Goal: Transaction & Acquisition: Purchase product/service

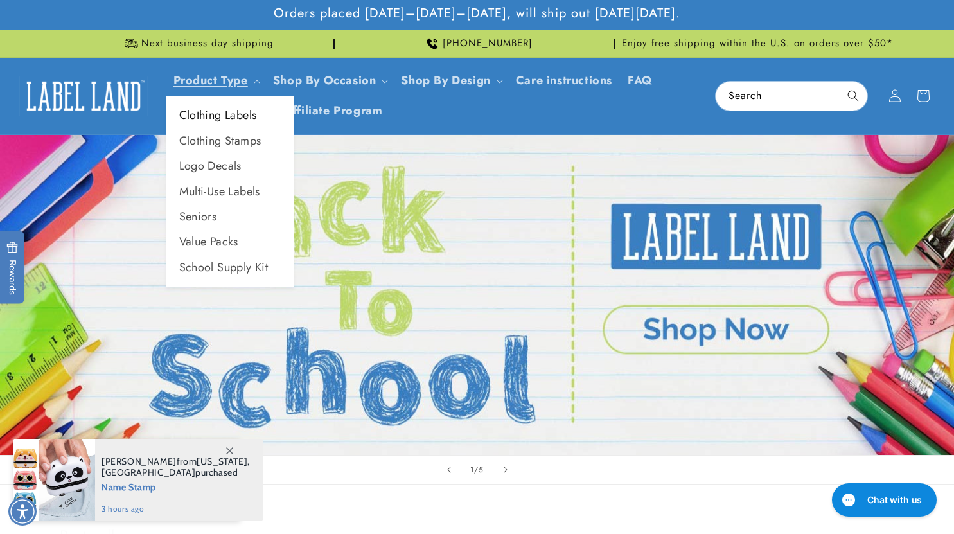
click at [214, 116] on link "Clothing Labels" at bounding box center [229, 115] width 127 height 25
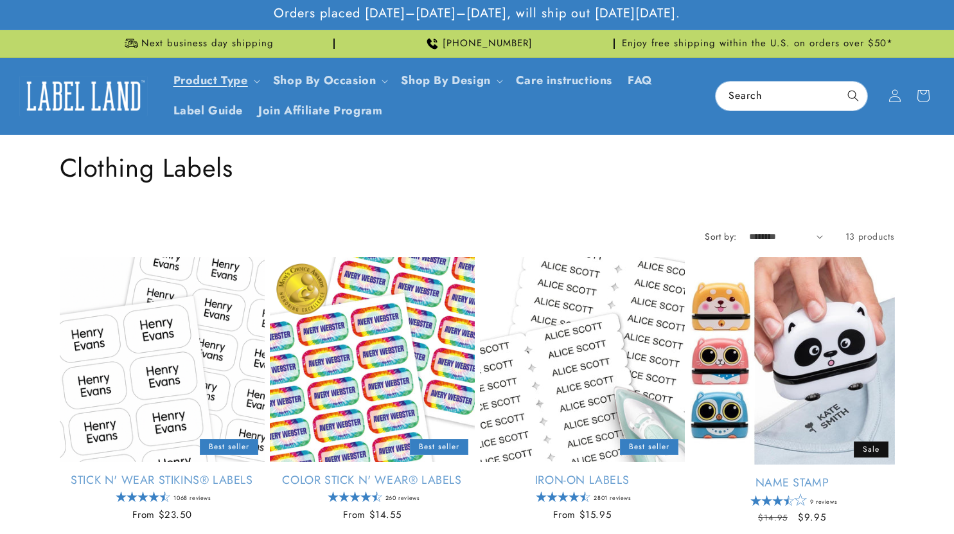
click at [177, 473] on link "Stick N' Wear Stikins® Labels" at bounding box center [162, 480] width 205 height 15
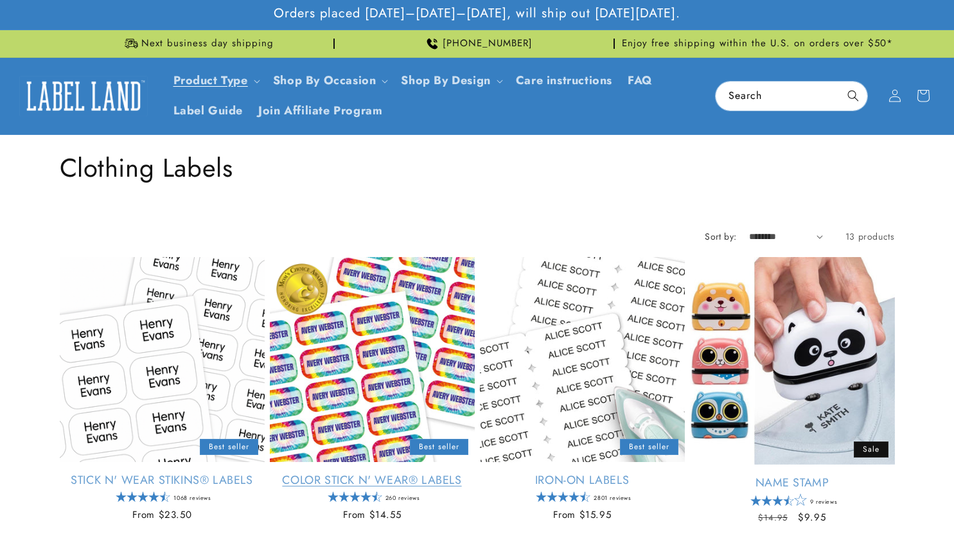
scroll to position [64, 0]
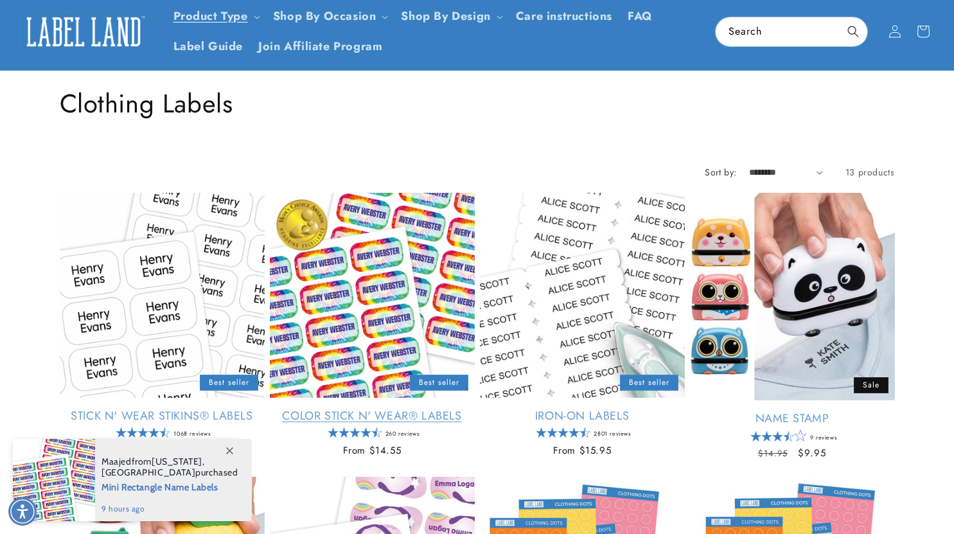
click at [369, 408] on link "Color Stick N' Wear® Labels" at bounding box center [372, 415] width 205 height 15
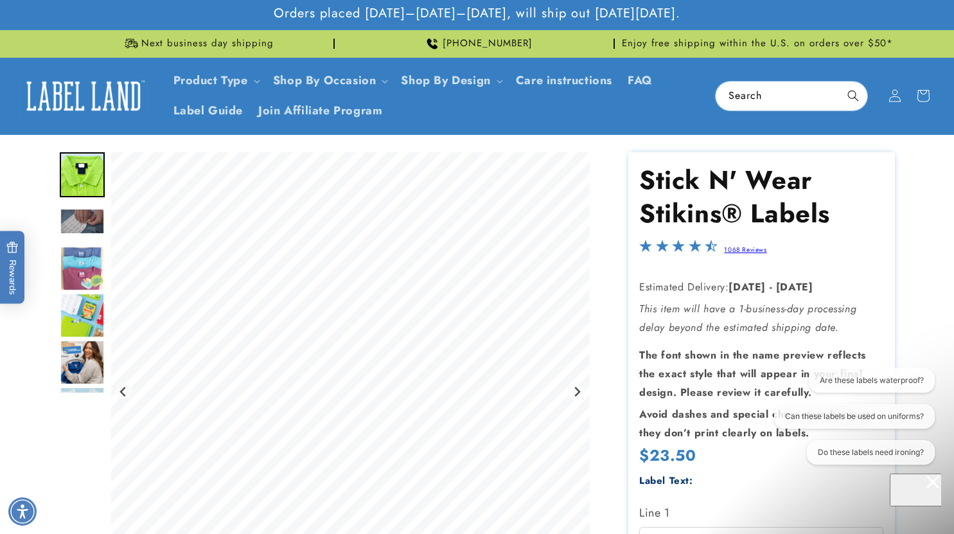
scroll to position [118, 0]
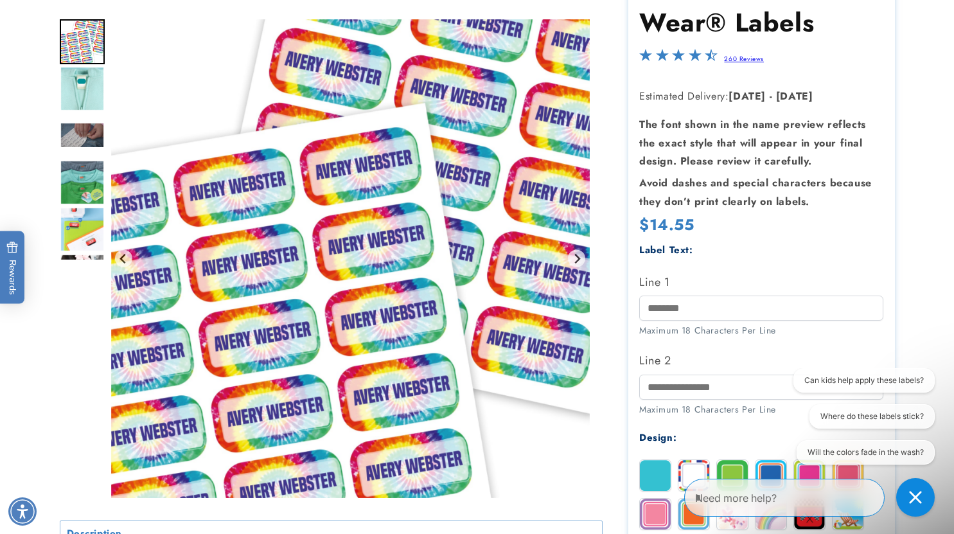
scroll to position [193, 0]
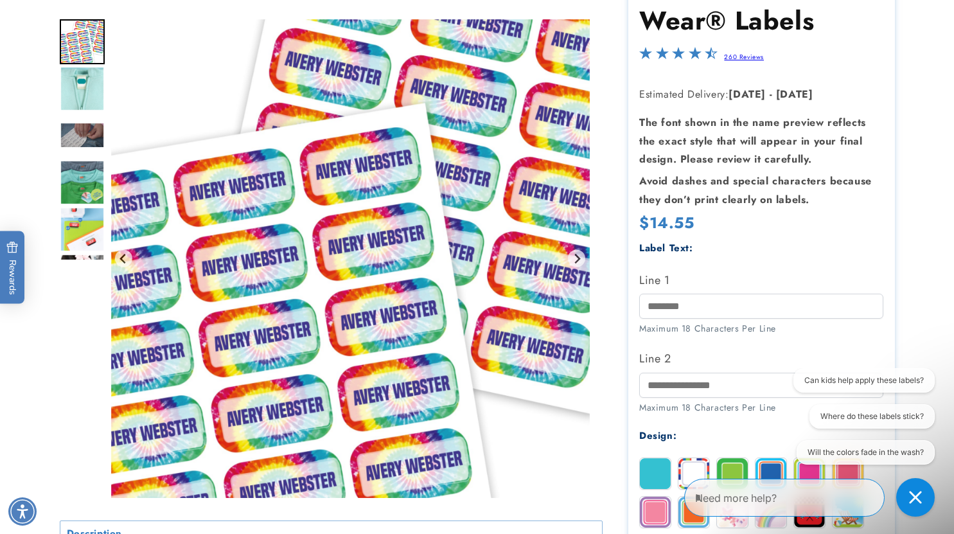
click at [78, 254] on img "Go to slide 6" at bounding box center [82, 276] width 45 height 45
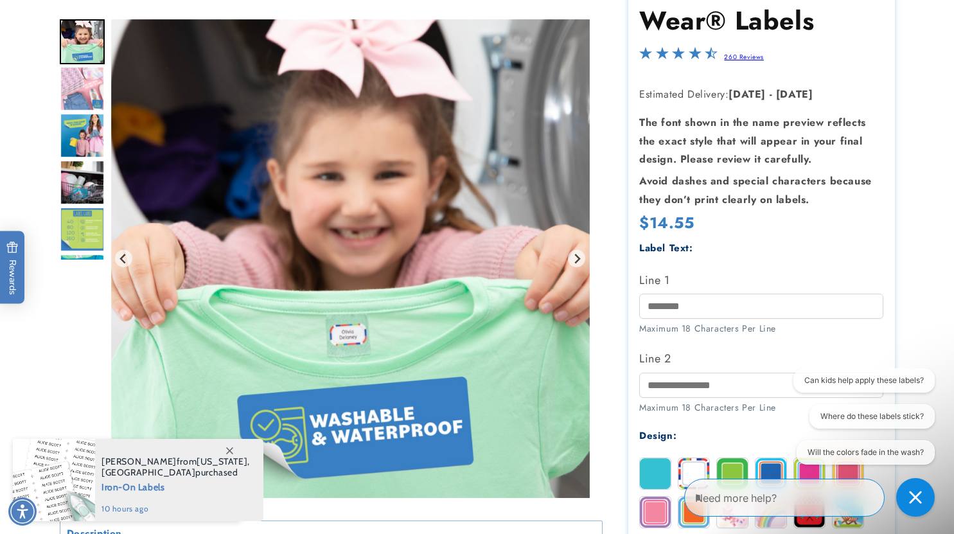
scroll to position [0, 0]
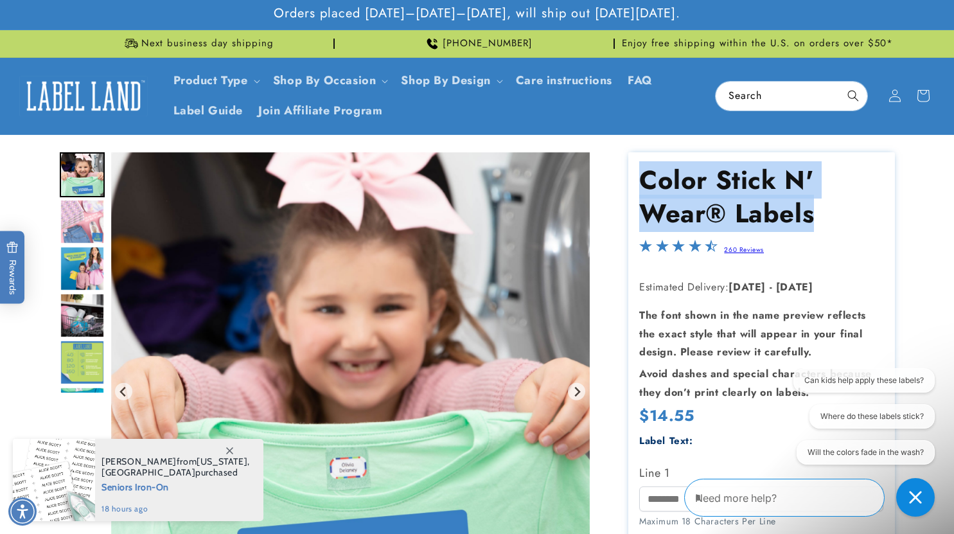
drag, startPoint x: 681, startPoint y: 198, endPoint x: 809, endPoint y: 214, distance: 129.4
click at [809, 214] on h1 "Color Stick N' Wear® Labels" at bounding box center [761, 196] width 244 height 67
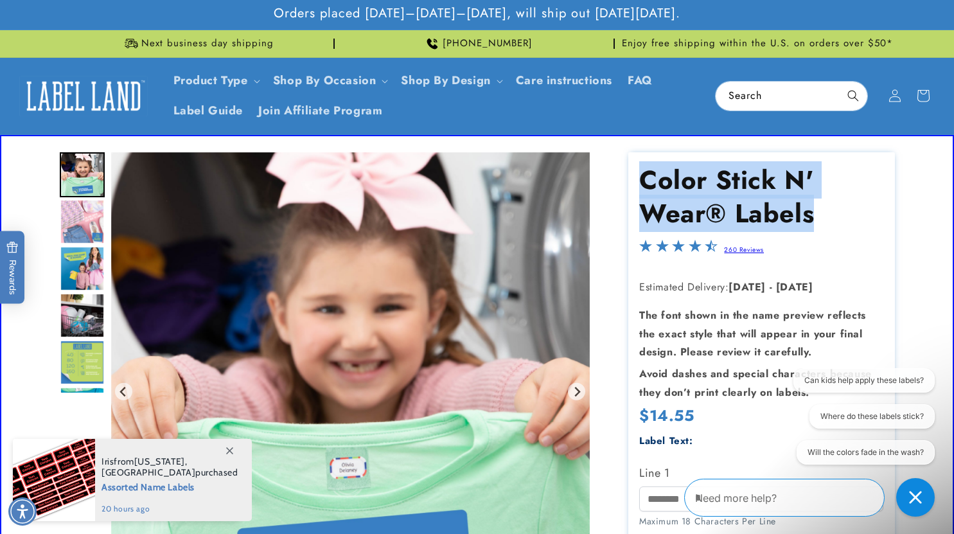
click at [83, 234] on img "Go to slide 7" at bounding box center [82, 221] width 45 height 45
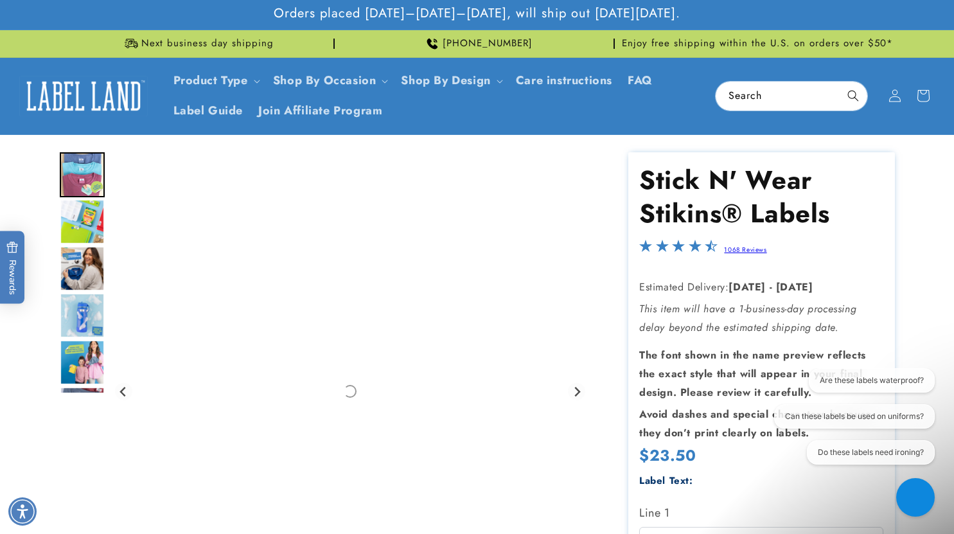
click at [100, 226] on img "Go to slide 5" at bounding box center [82, 221] width 45 height 45
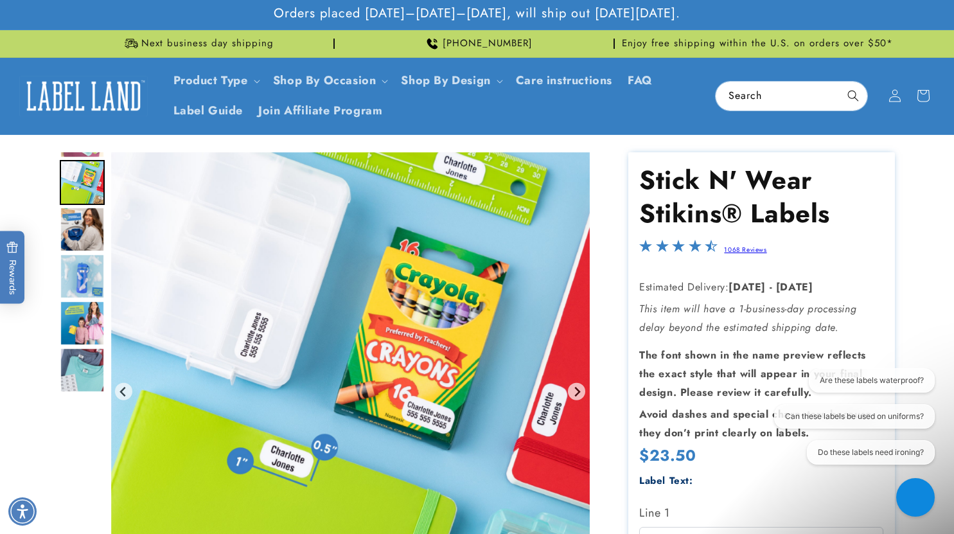
click at [101, 353] on img "Go to slide 9" at bounding box center [82, 369] width 45 height 45
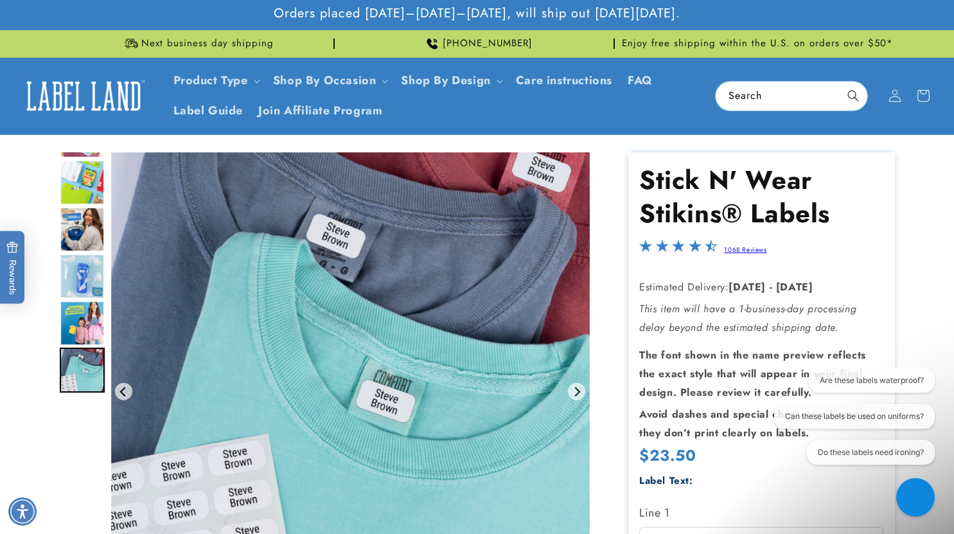
click at [367, 358] on img "Gallery Viewer" at bounding box center [350, 391] width 478 height 478
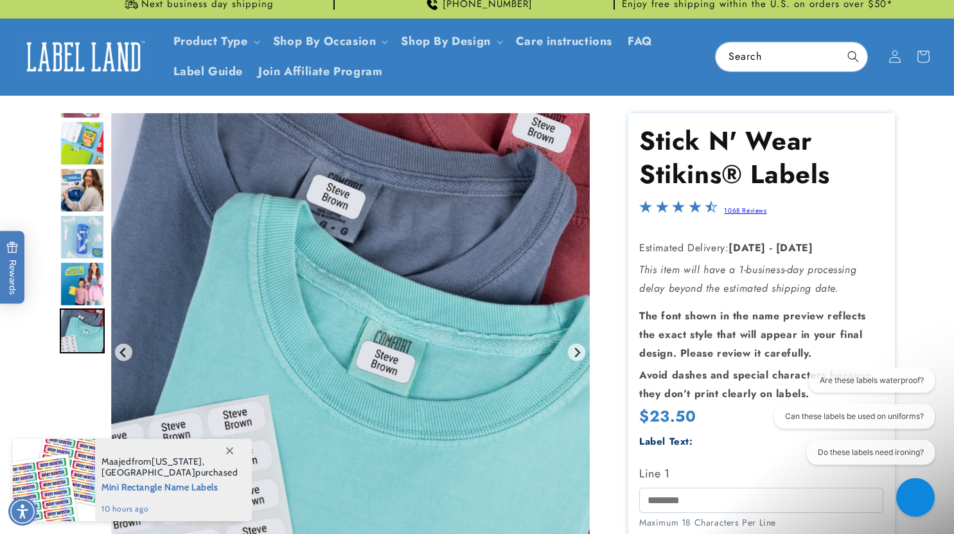
scroll to position [64, 0]
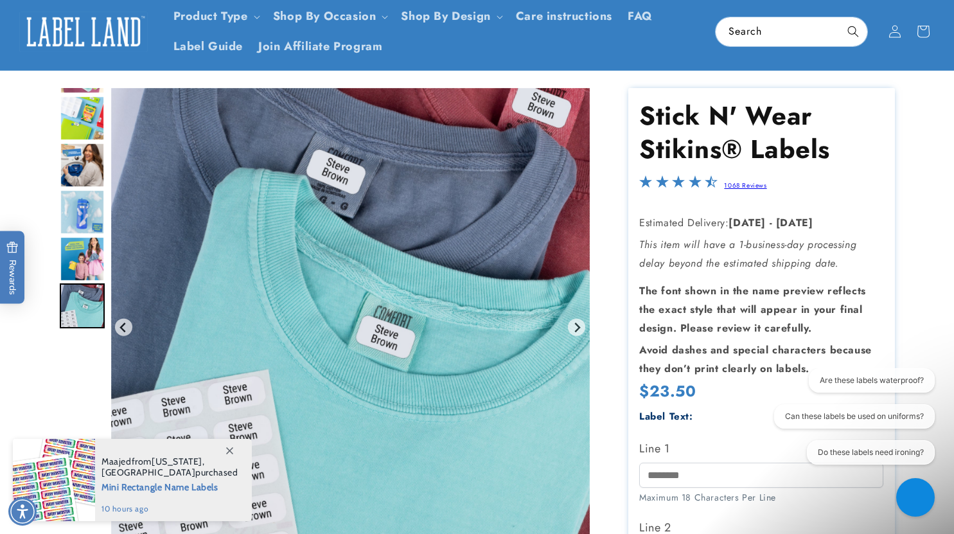
click at [79, 258] on img "Go to slide 8" at bounding box center [82, 258] width 45 height 45
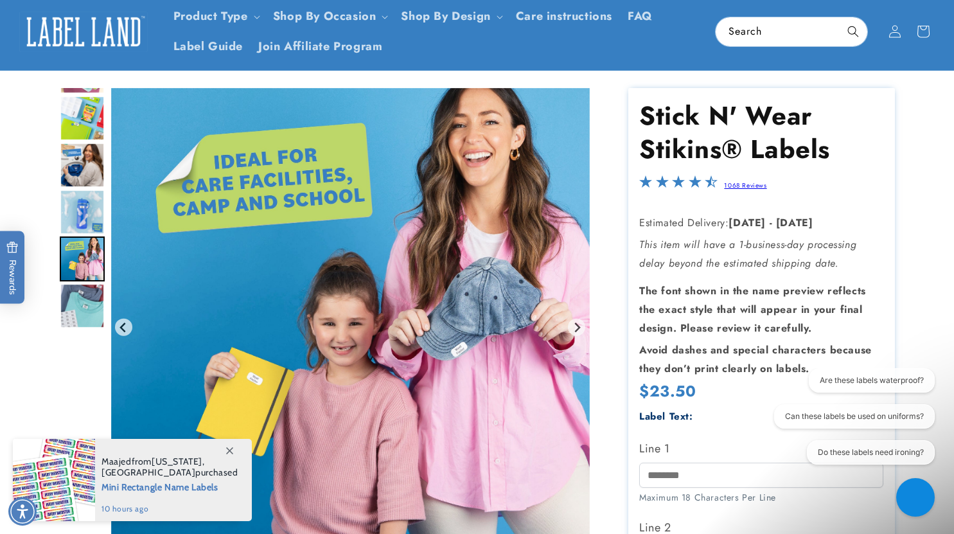
click at [91, 182] on img "Go to slide 6" at bounding box center [82, 165] width 45 height 45
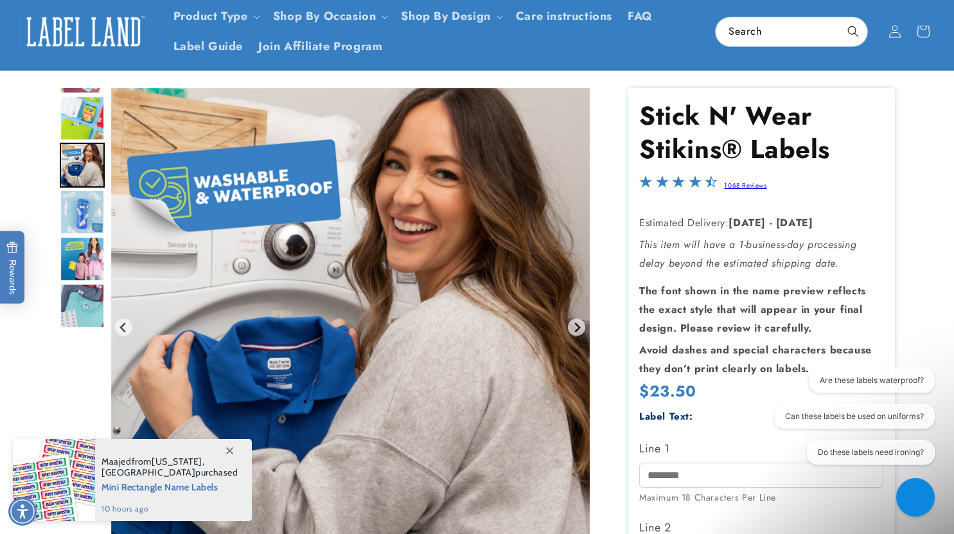
click at [107, 105] on div "Gallery Viewer" at bounding box center [331, 330] width 543 height 485
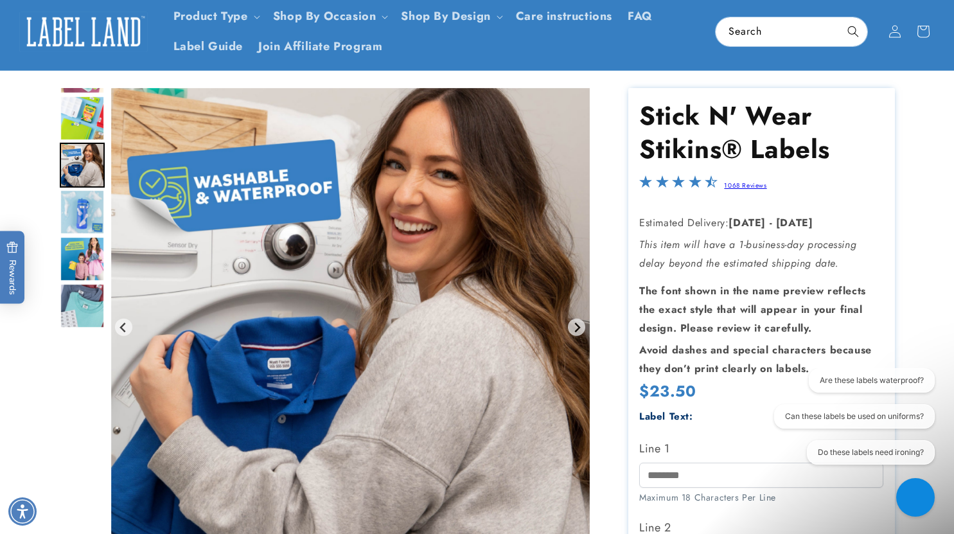
click at [82, 110] on img "Go to slide 5" at bounding box center [82, 118] width 45 height 45
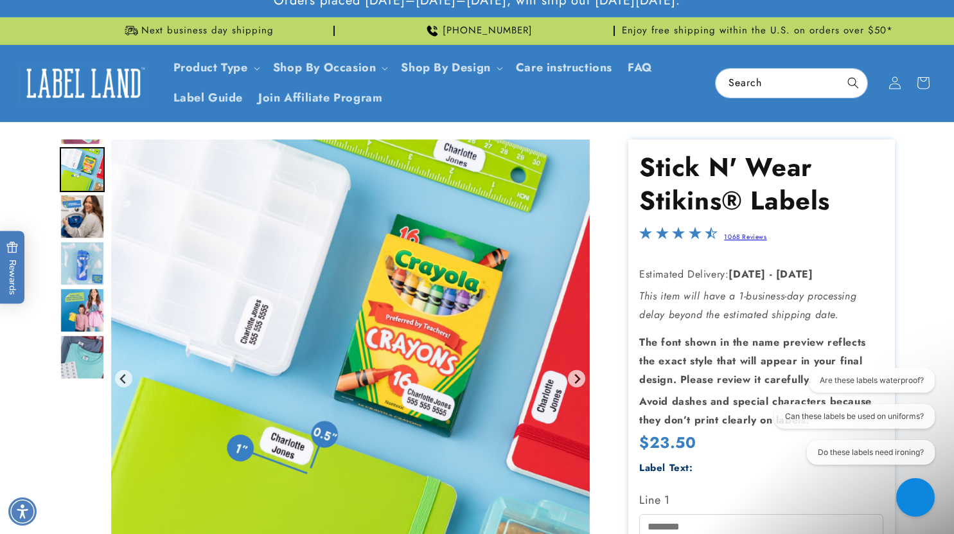
scroll to position [0, 0]
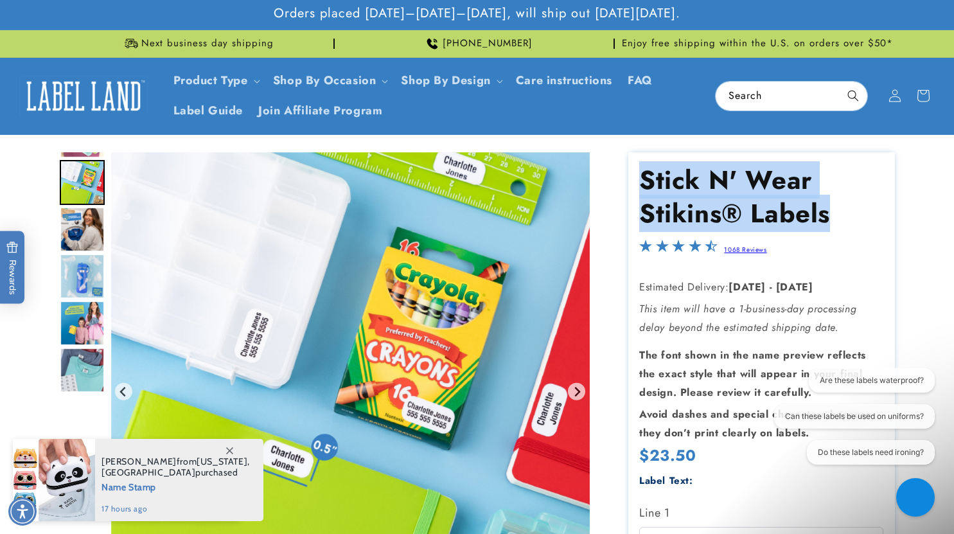
drag, startPoint x: 710, startPoint y: 195, endPoint x: 859, endPoint y: 225, distance: 151.4
click at [859, 225] on h1 "Stick N' Wear Stikins® Labels" at bounding box center [761, 196] width 244 height 67
copy h1 "Stick N' Wear Stikins® Labels"
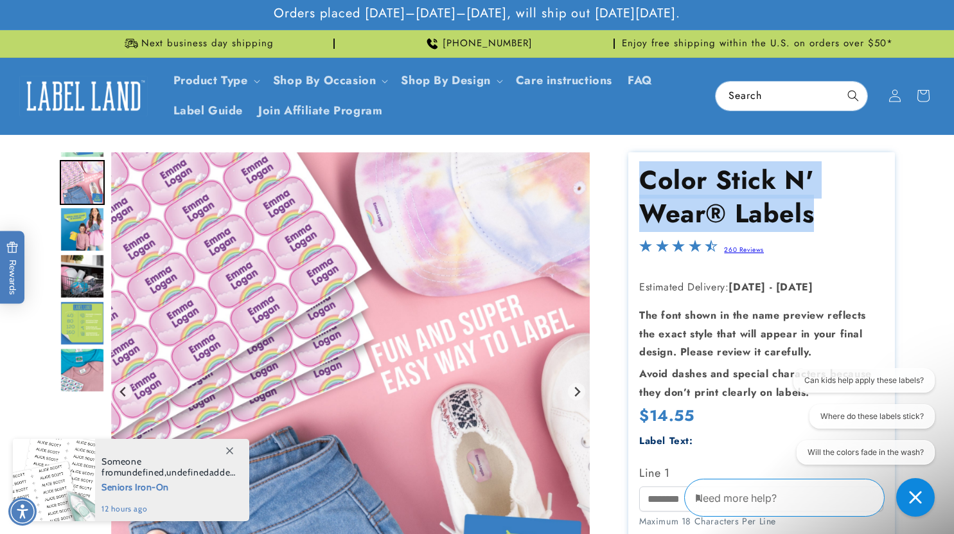
click at [88, 220] on img "Go to slide 8" at bounding box center [82, 229] width 45 height 45
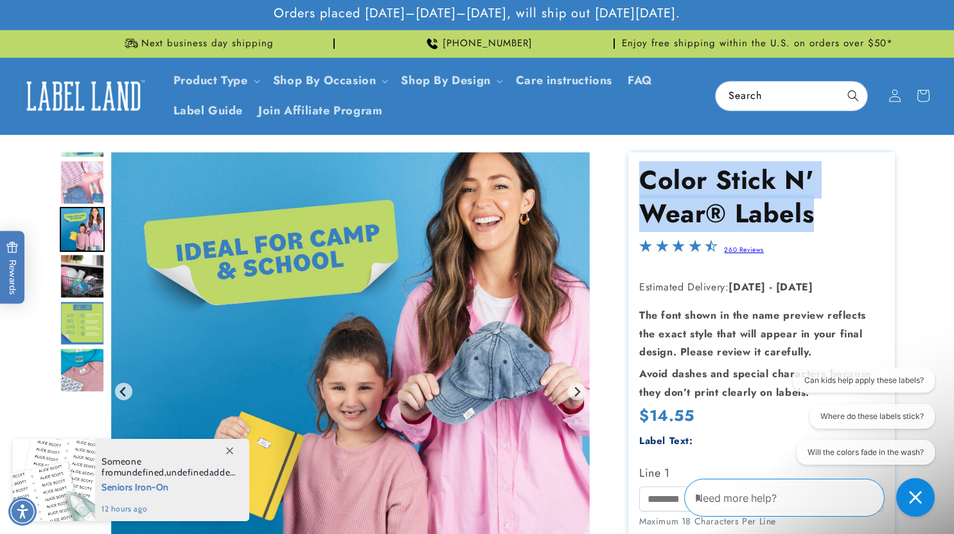
click at [85, 272] on img "Go to slide 9" at bounding box center [82, 276] width 45 height 45
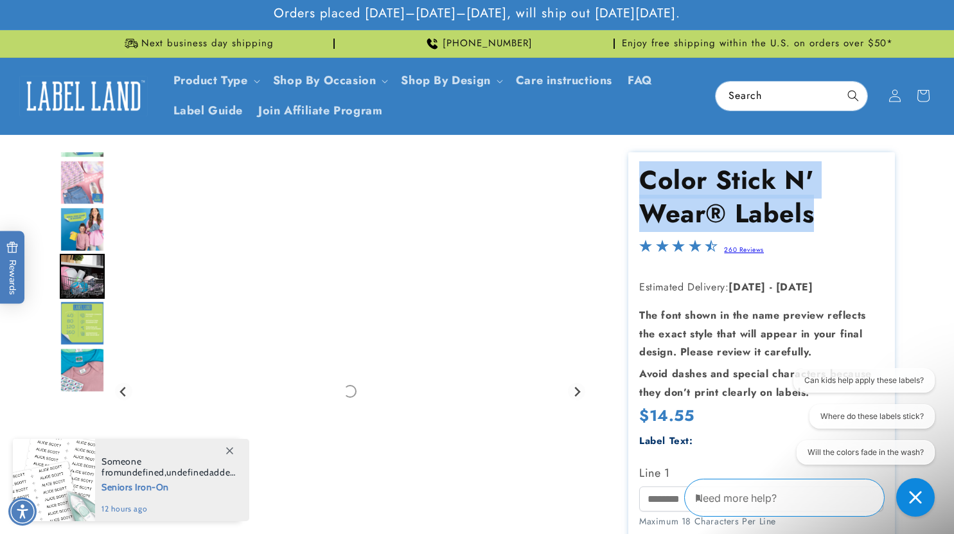
click at [89, 319] on img "Go to slide 10" at bounding box center [82, 323] width 45 height 45
click at [89, 376] on img "Go to slide 11" at bounding box center [82, 369] width 45 height 45
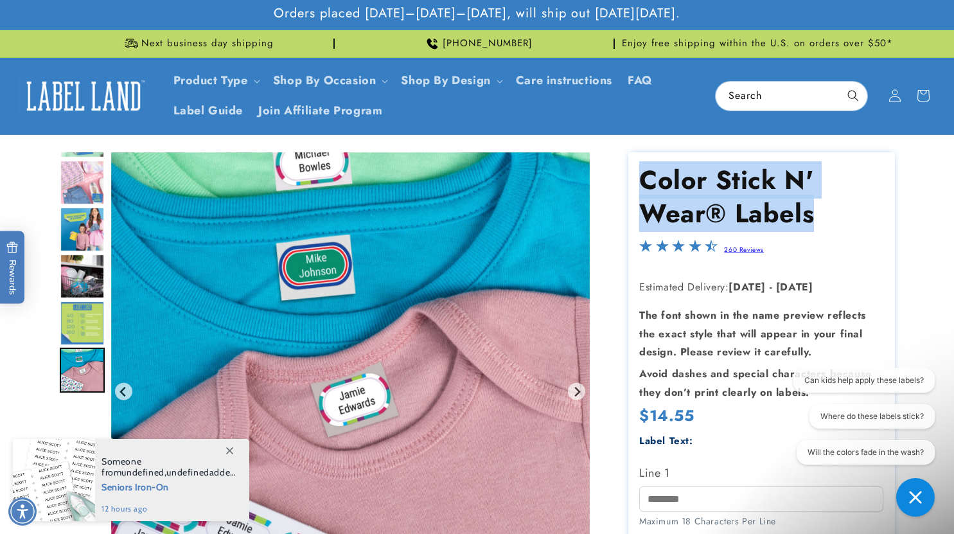
scroll to position [257, 0]
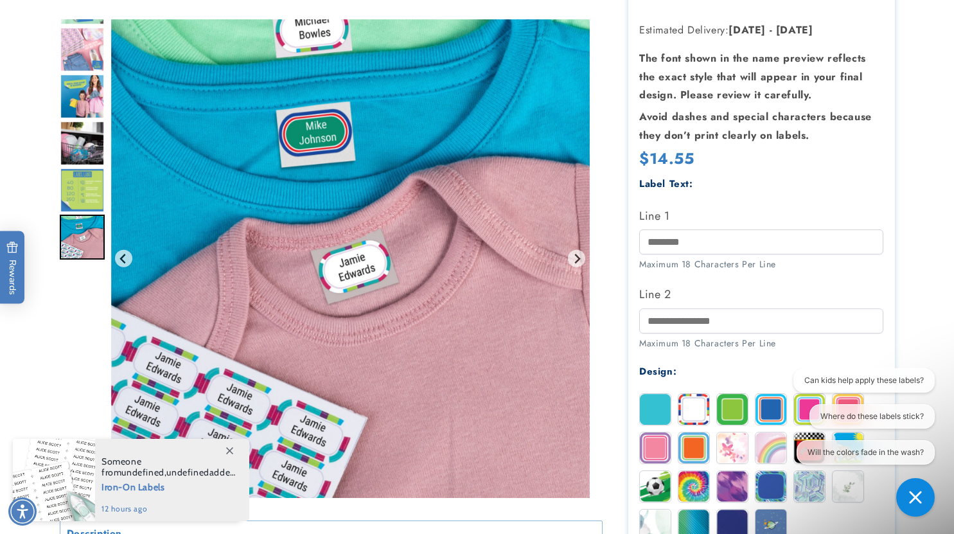
drag, startPoint x: 326, startPoint y: 249, endPoint x: 94, endPoint y: 53, distance: 303.9
click at [94, 53] on img "Go to slide 7" at bounding box center [82, 49] width 45 height 45
